Goal: Information Seeking & Learning: Learn about a topic

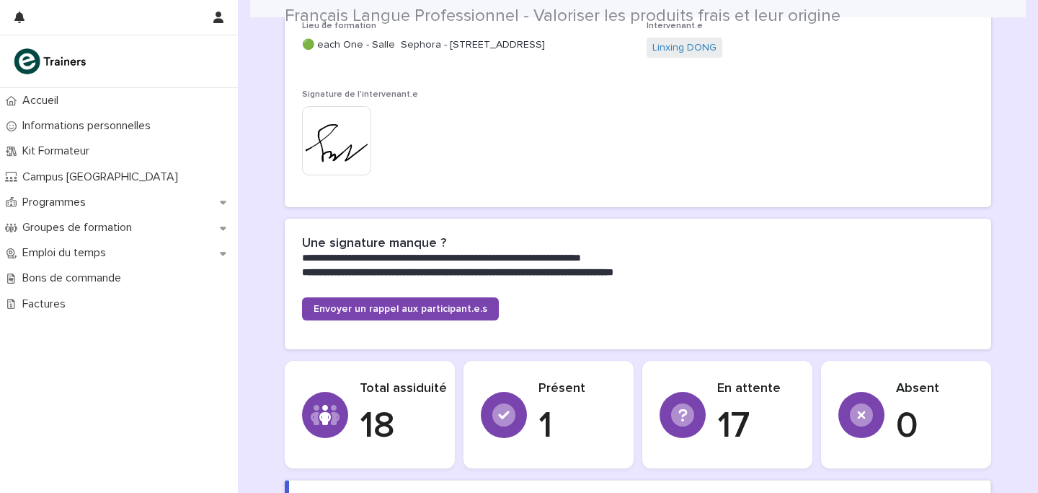
scroll to position [896, 0]
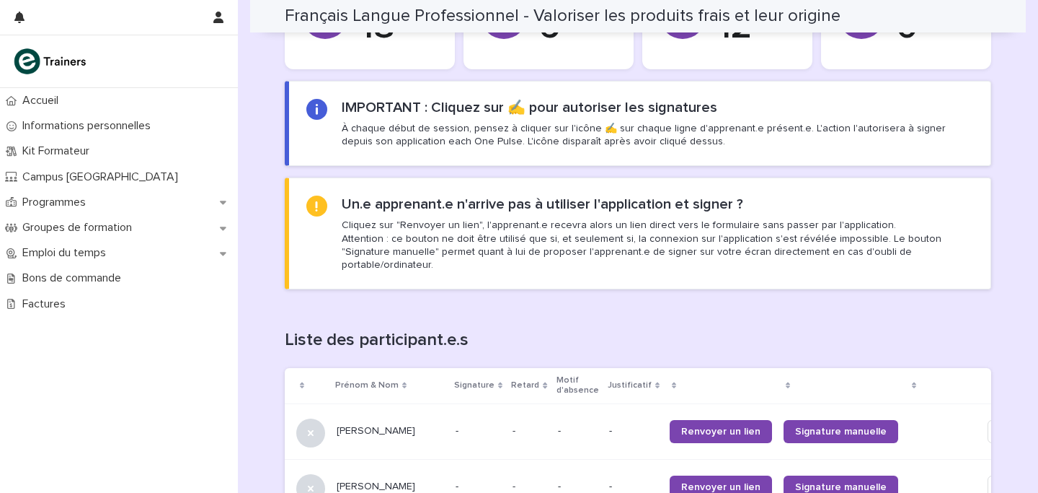
scroll to position [1099, 0]
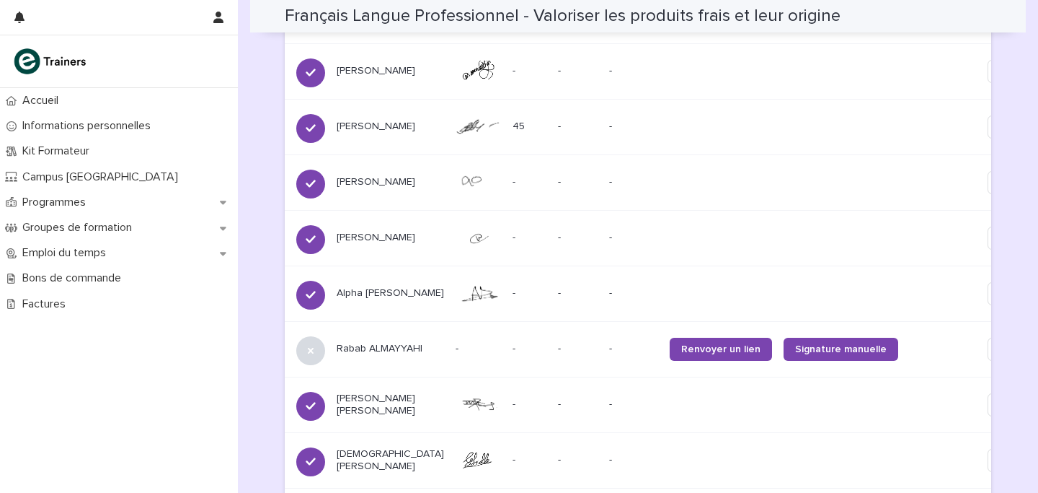
scroll to position [1610, 0]
